Goal: Obtain resource: Obtain resource

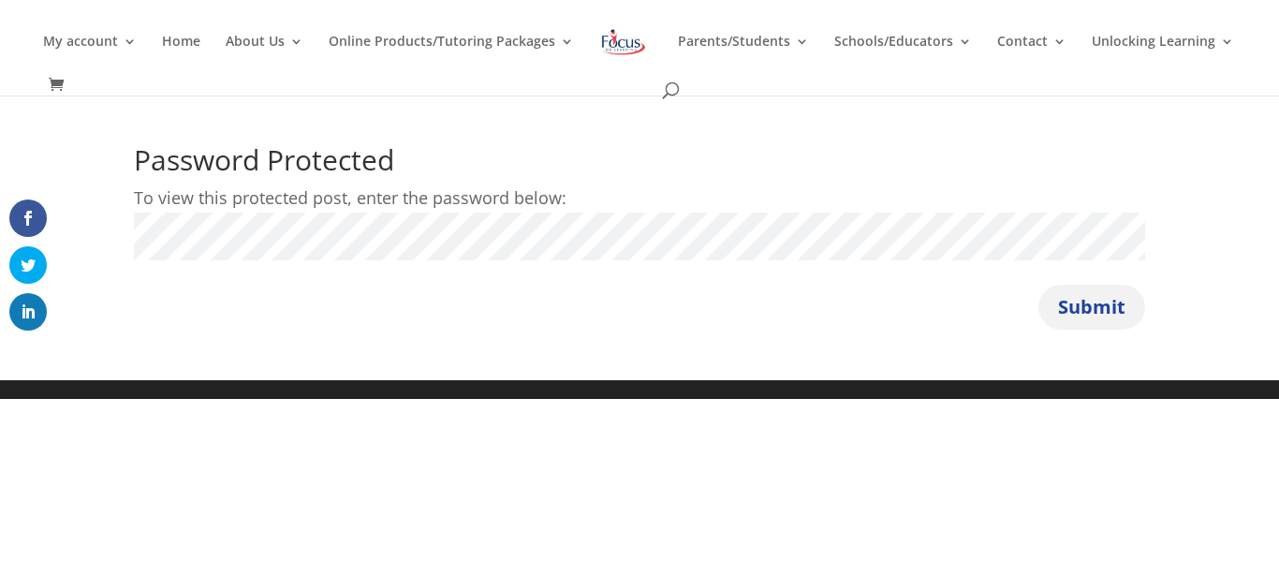
click at [1084, 298] on button "Submit" at bounding box center [1091, 307] width 107 height 45
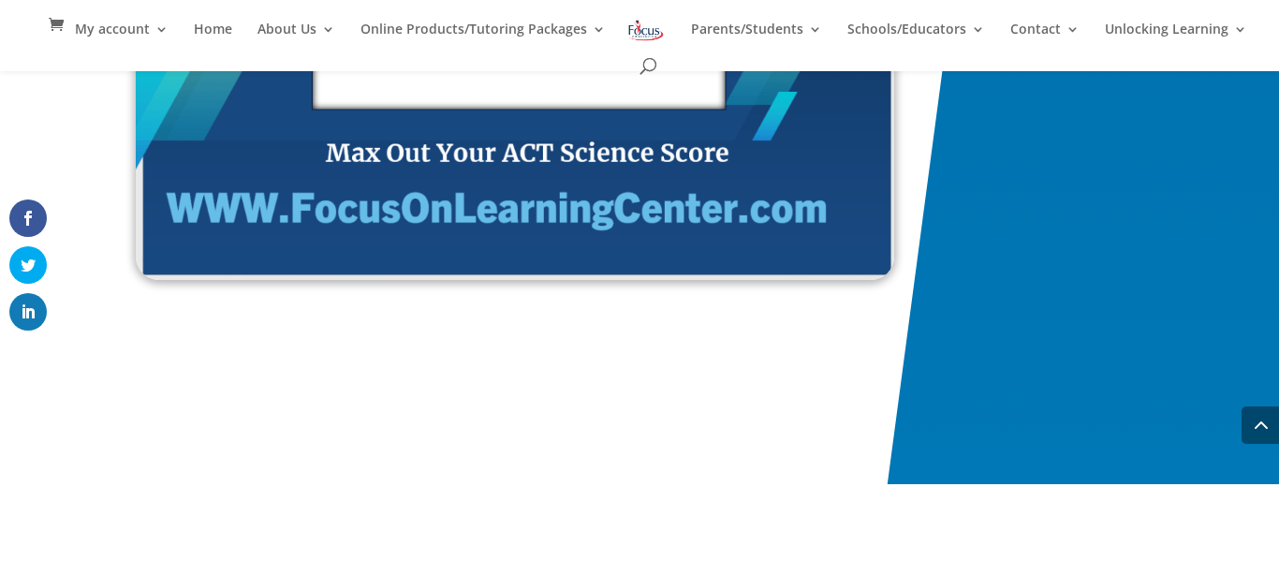
scroll to position [3331, 0]
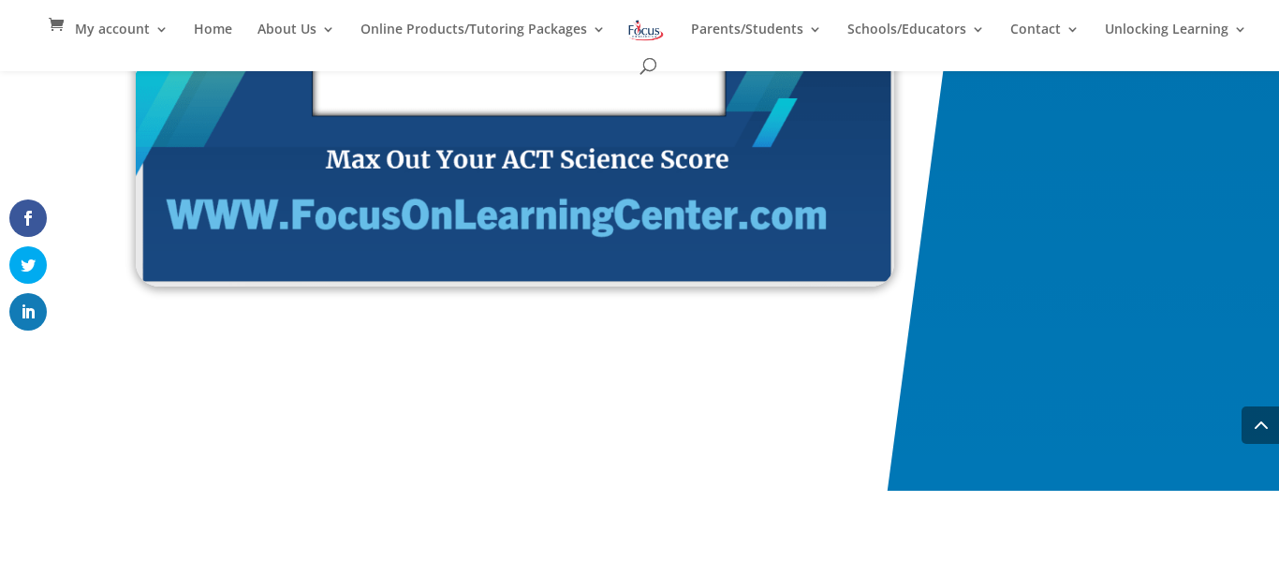
click at [546, 241] on img at bounding box center [515, 70] width 758 height 432
